Goal: Navigation & Orientation: Find specific page/section

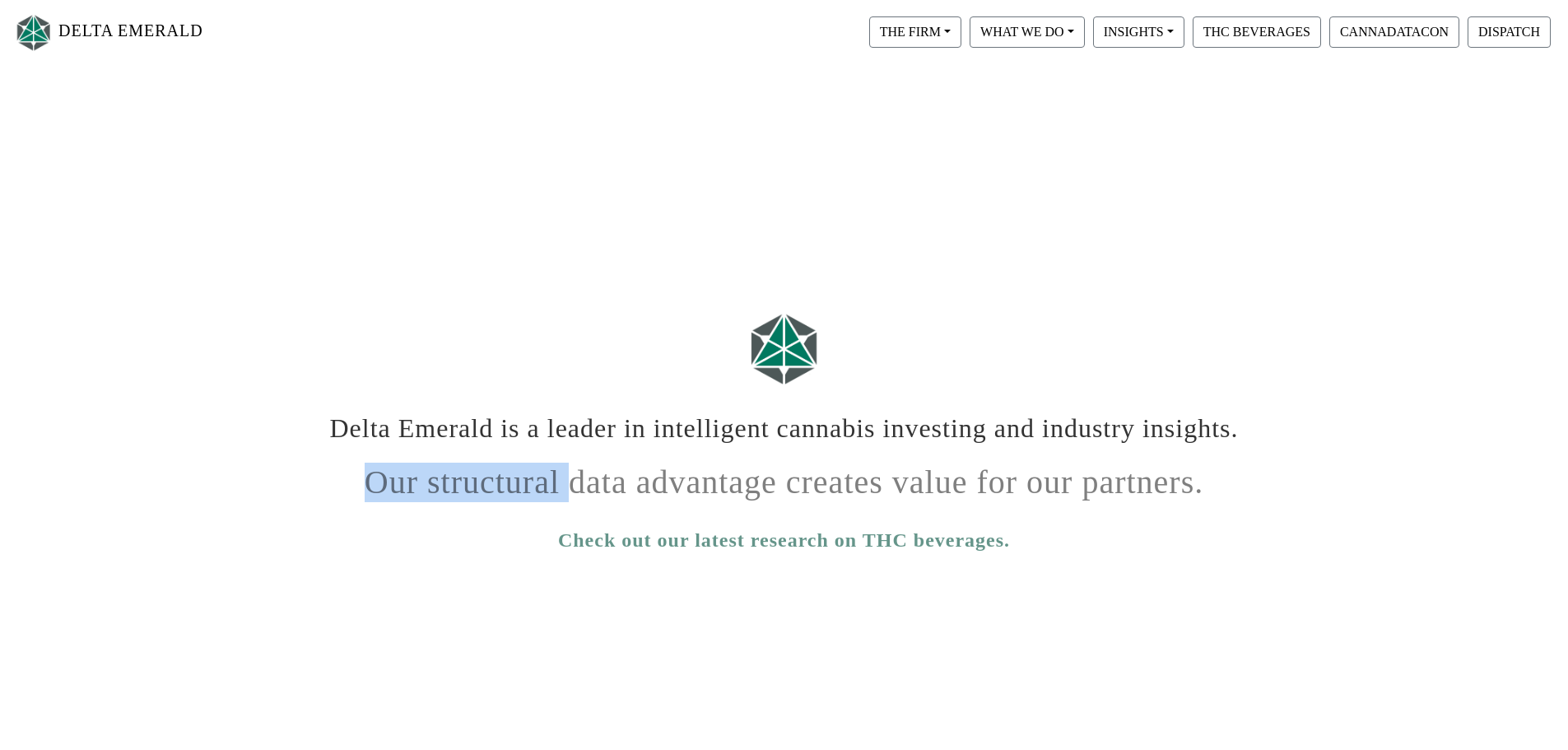
drag, startPoint x: 1264, startPoint y: 429, endPoint x: 842, endPoint y: 453, distance: 422.7
click at [570, 469] on div "Delta Emerald is a leader in intelligent cannabis investing and industry insigh…" at bounding box center [784, 629] width 1568 height 789
click at [866, 447] on div "Delta Emerald is a leader in intelligent cannabis investing and industry insigh…" at bounding box center [785, 424] width 939 height 50
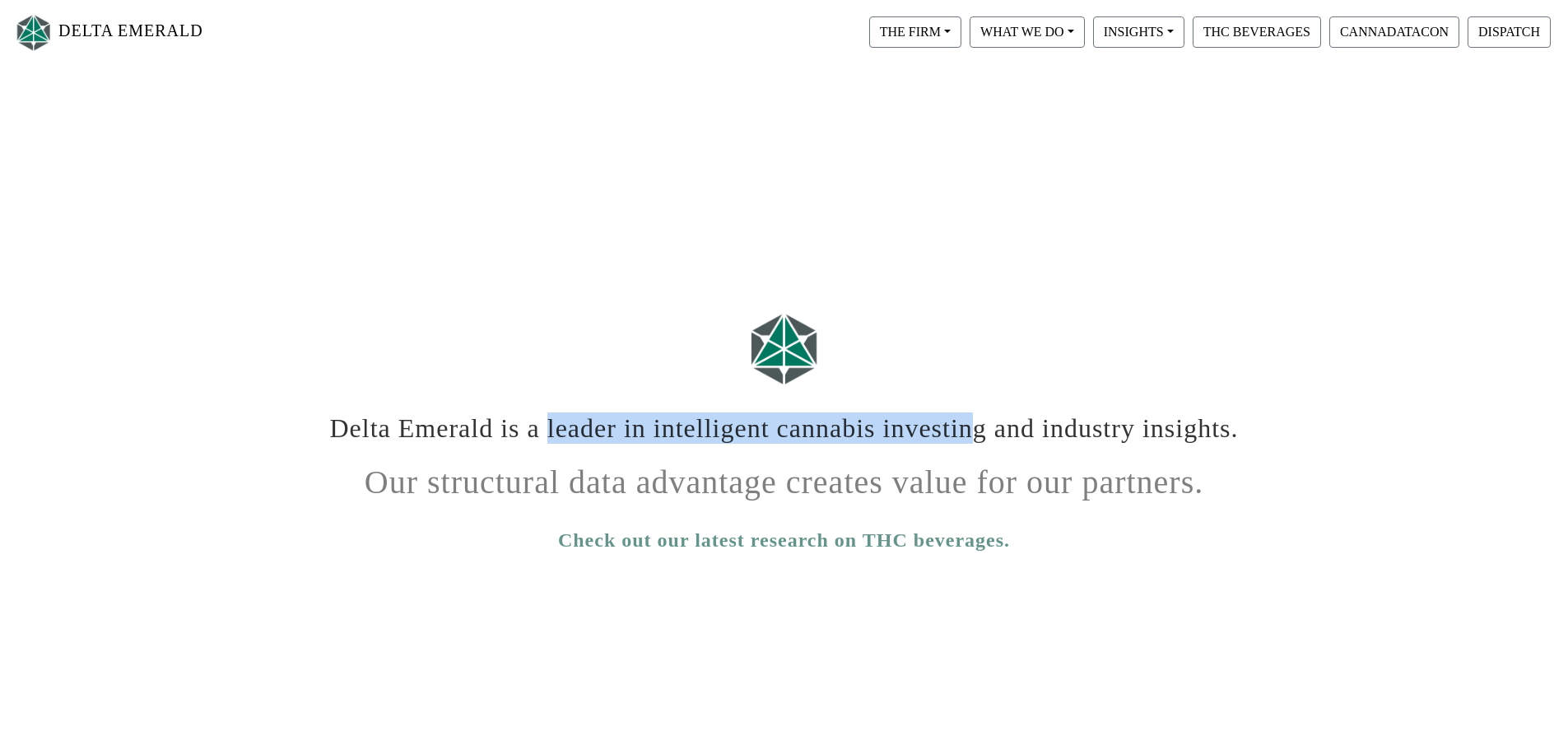
drag, startPoint x: 979, startPoint y: 427, endPoint x: 547, endPoint y: 426, distance: 432.0
click at [547, 426] on h1 "Delta Emerald is a leader in intelligent cannabis investing and industry insigh…" at bounding box center [784, 422] width 913 height 44
copy h1 "leader in intelligent cannabis investin"
click at [1034, 30] on button "WHAT WE DO" at bounding box center [1028, 31] width 115 height 31
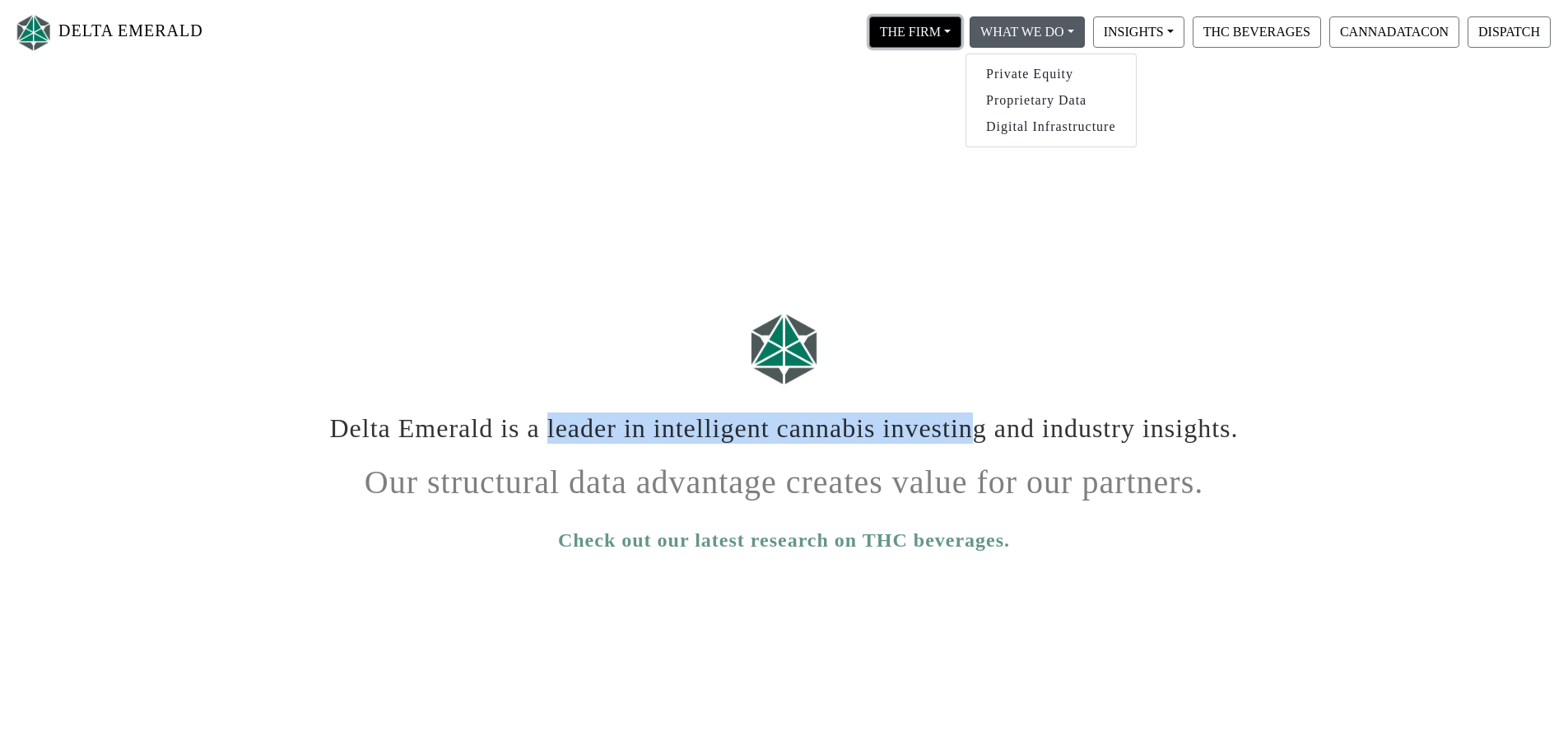
click at [925, 44] on button "THE FIRM" at bounding box center [915, 31] width 92 height 31
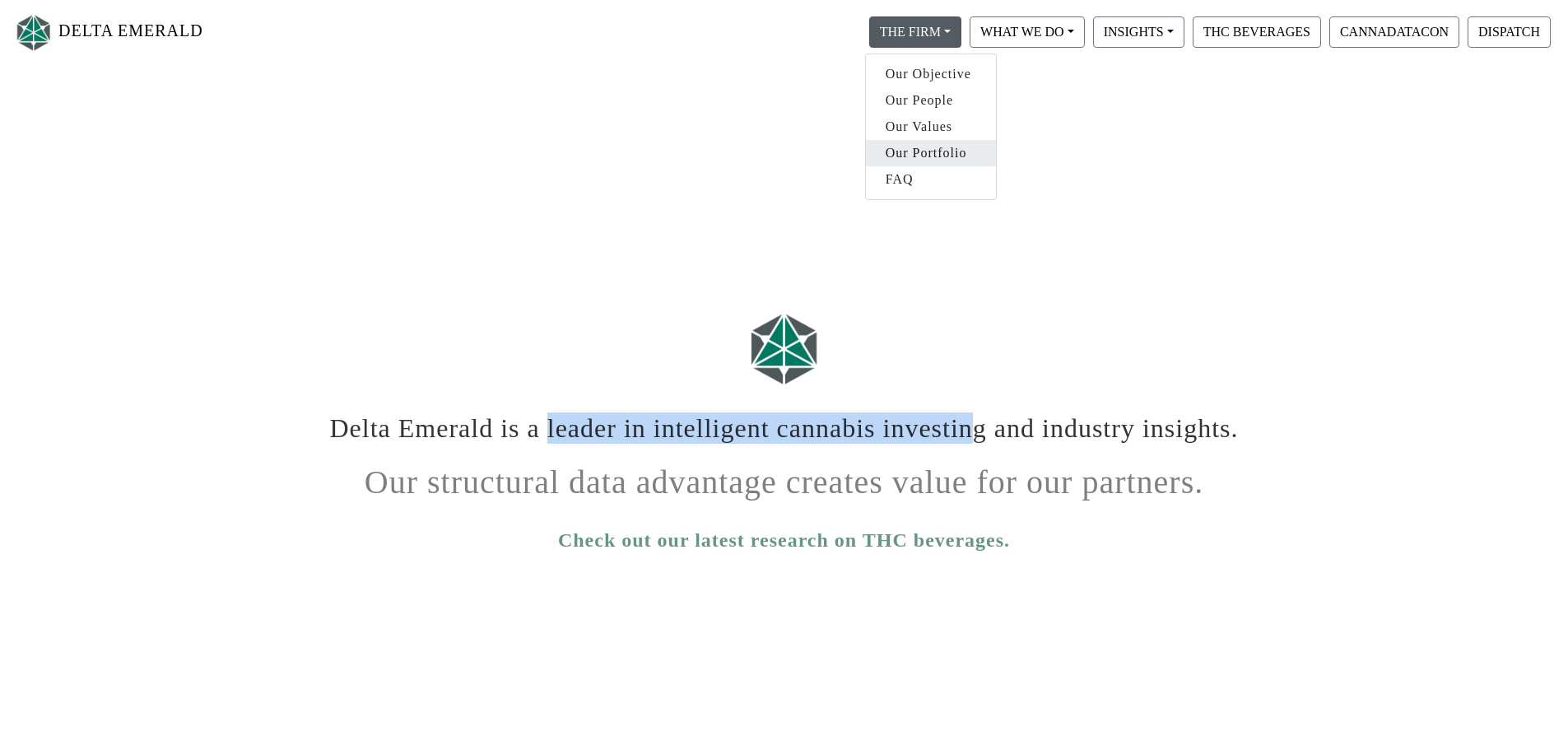
click at [918, 161] on link "Our Portfolio" at bounding box center [931, 152] width 130 height 26
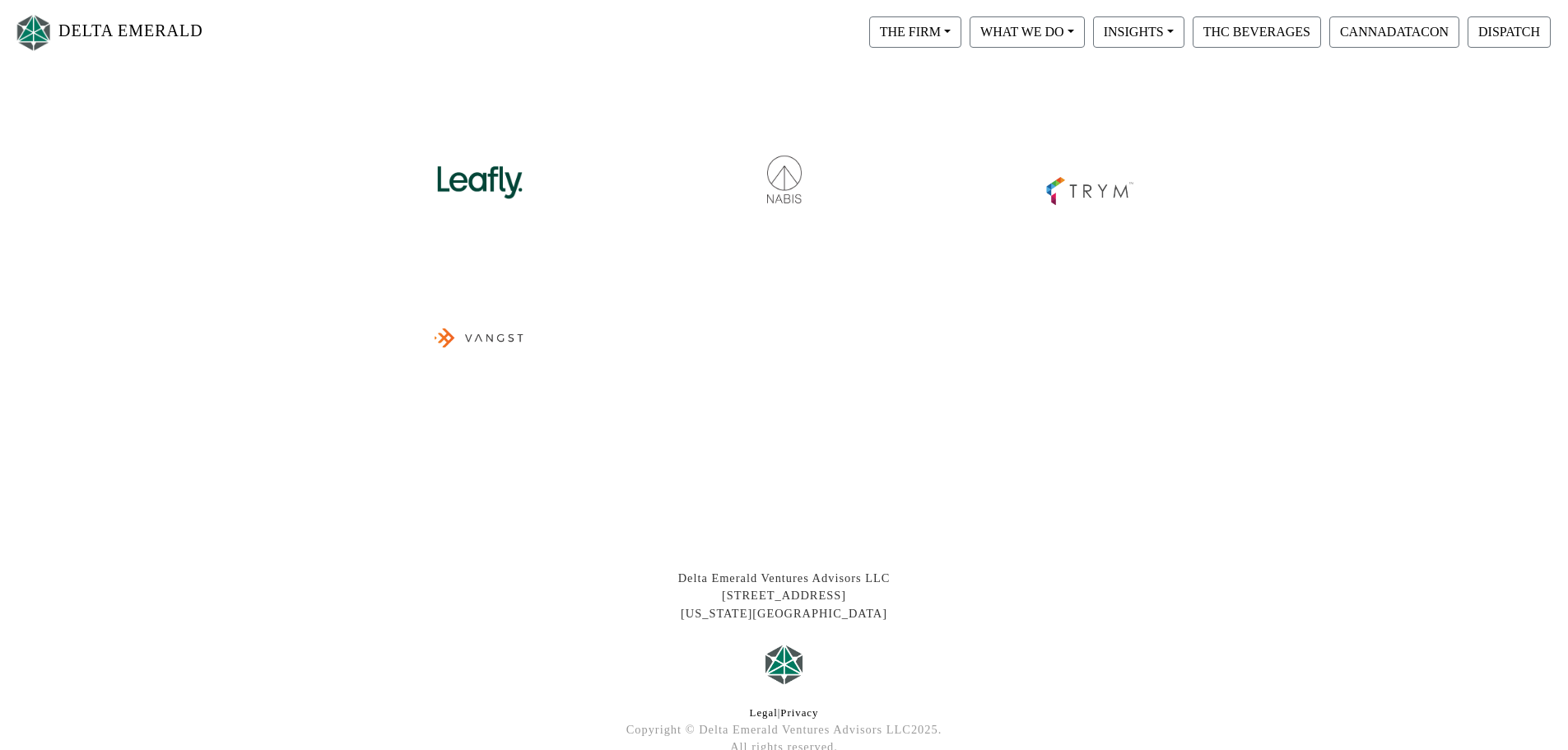
scroll to position [737, 0]
